Goal: Task Accomplishment & Management: Complete application form

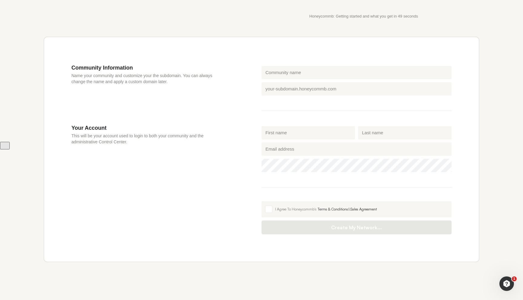
scroll to position [176, 0]
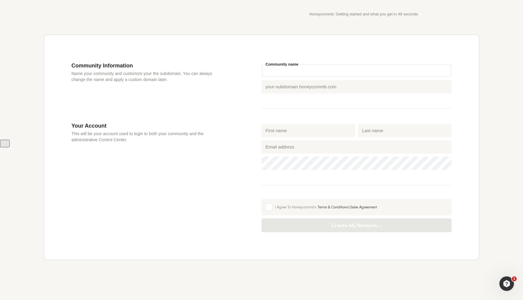
click at [295, 73] on input "Community name" at bounding box center [357, 70] width 190 height 13
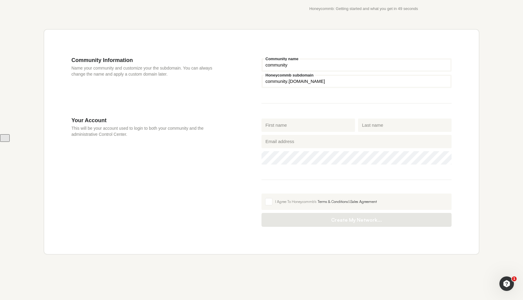
scroll to position [183, 0]
type input "community"
click at [288, 89] on div "Honeycommb subdomain community .[DOMAIN_NAME]" at bounding box center [356, 81] width 193 height 16
click at [287, 83] on input "Honeycommb subdomain" at bounding box center [357, 81] width 190 height 13
type input "mycommunity"
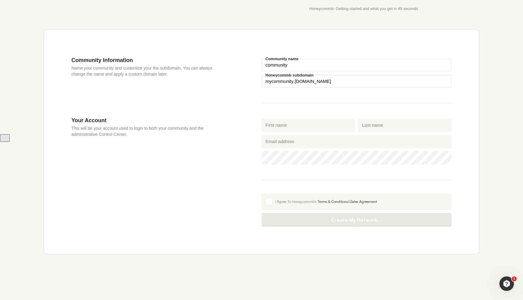
click at [207, 202] on div "Your Account This will be your account used to login to both your community and…" at bounding box center [166, 172] width 190 height 110
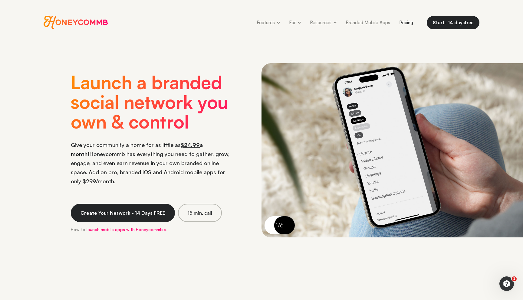
click at [407, 24] on link "Pricing" at bounding box center [406, 23] width 23 height 14
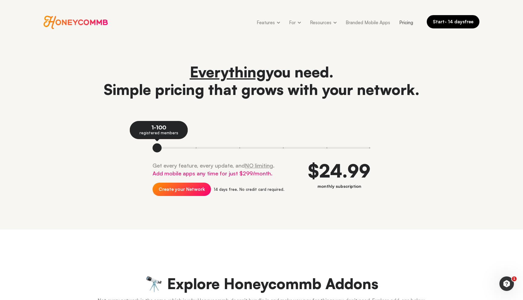
click at [440, 23] on link "Start - 14 days free" at bounding box center [453, 21] width 53 height 13
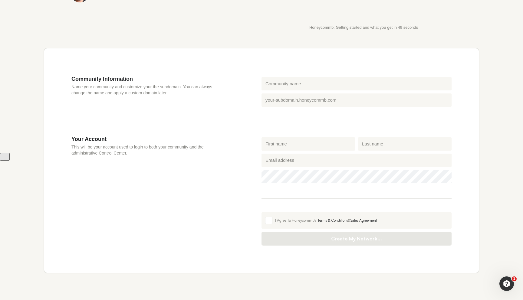
scroll to position [165, 0]
click at [106, 45] on main "Get Started (14 days FREE) Create your own beautiful, modern social network in …" at bounding box center [262, 98] width 436 height 437
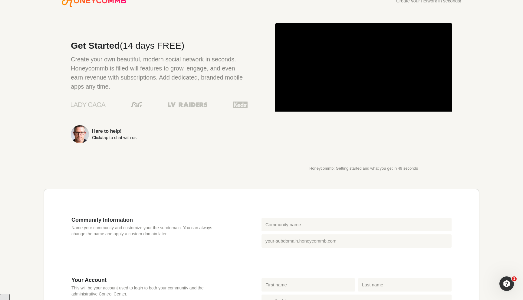
scroll to position [0, 0]
